Goal: Information Seeking & Learning: Find specific page/section

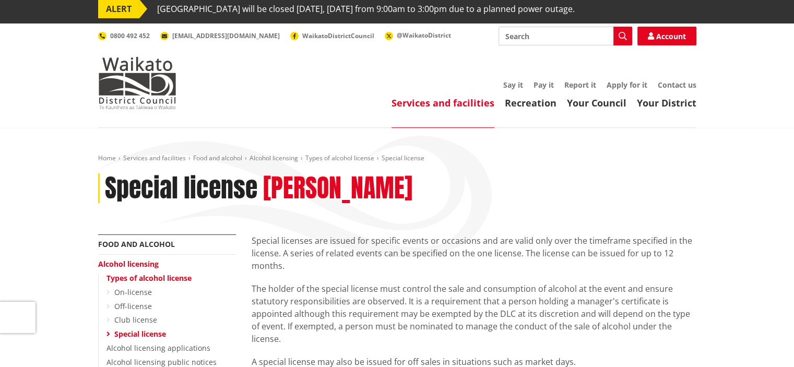
scroll to position [6, 0]
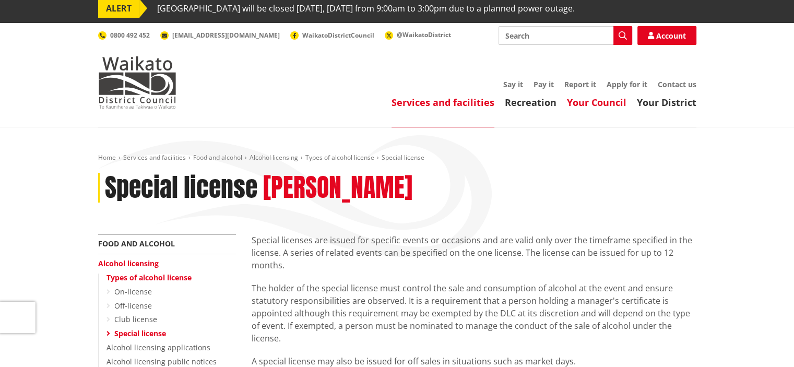
click at [606, 100] on link "Your Council" at bounding box center [597, 102] width 60 height 13
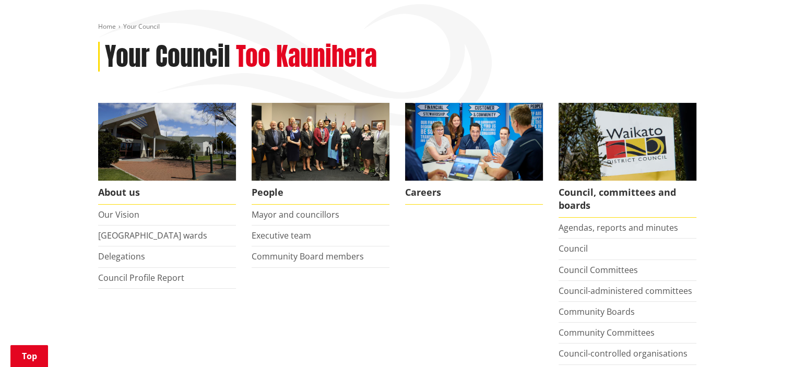
scroll to position [149, 0]
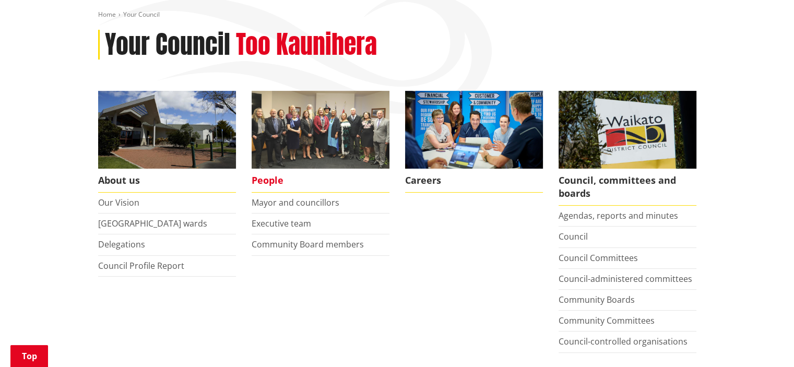
click at [357, 158] on img at bounding box center [321, 130] width 138 height 78
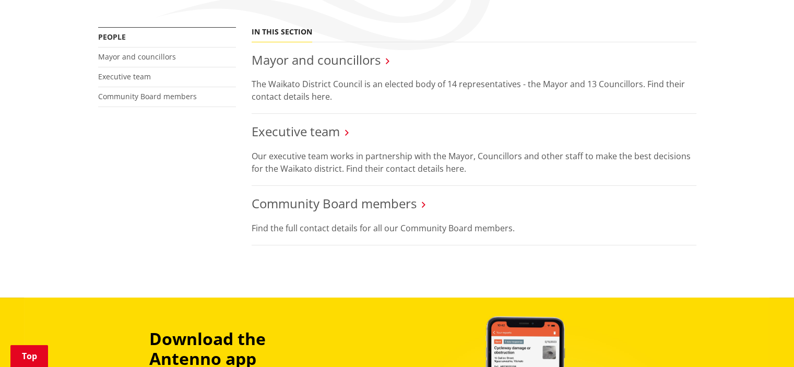
scroll to position [212, 0]
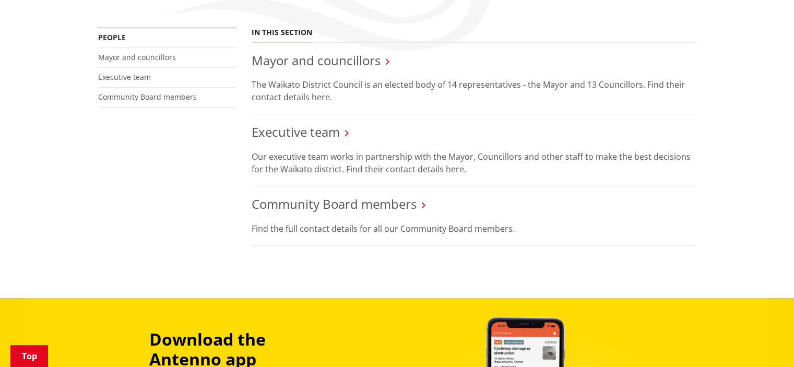
click at [423, 206] on icon at bounding box center [424, 204] width 4 height 9
click at [407, 205] on link "Community Board members" at bounding box center [334, 203] width 165 height 17
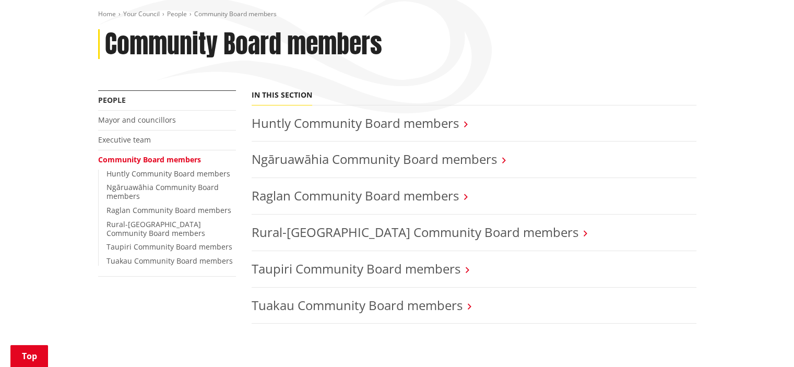
scroll to position [177, 0]
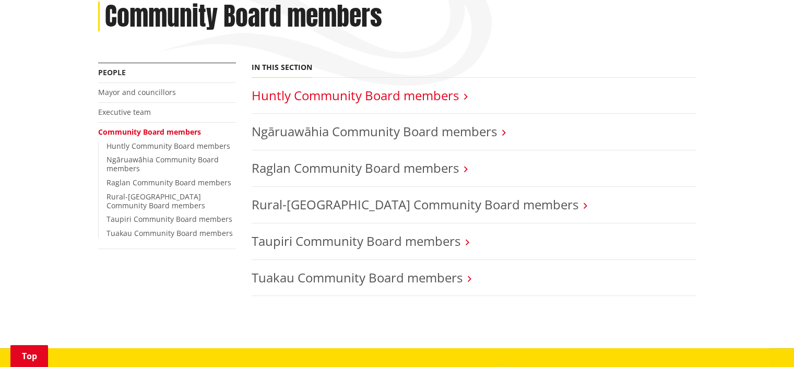
click at [449, 97] on link "Huntly Community Board members" at bounding box center [355, 95] width 207 height 17
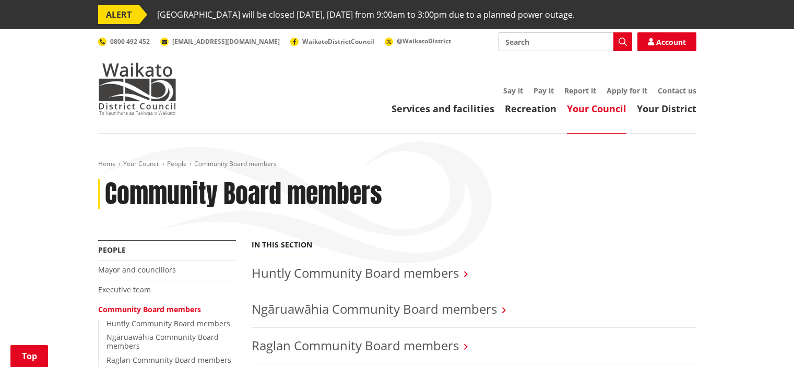
scroll to position [177, 0]
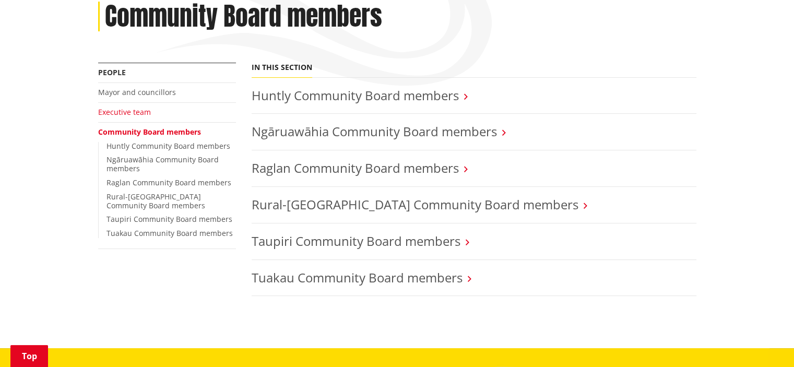
click at [131, 110] on link "Executive team" at bounding box center [124, 112] width 53 height 10
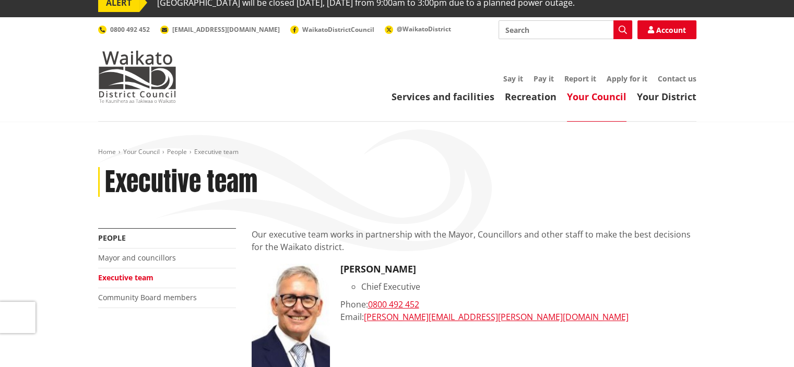
scroll to position [2, 0]
